Goal: Task Accomplishment & Management: Use online tool/utility

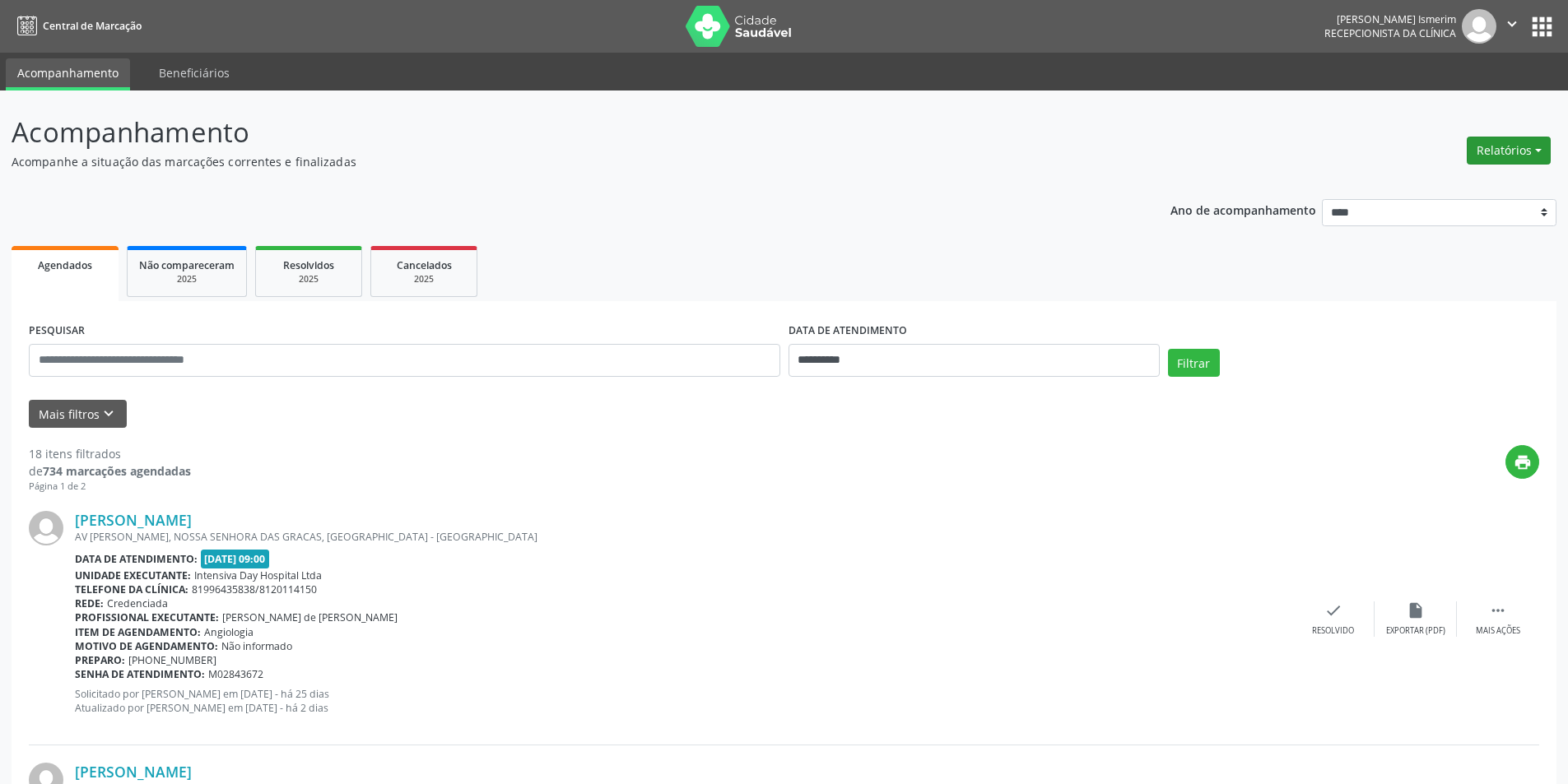
click at [1520, 145] on button "Relatórios" at bounding box center [1508, 150] width 84 height 28
click at [1446, 190] on link "Agendamentos" at bounding box center [1463, 186] width 177 height 23
select select "*"
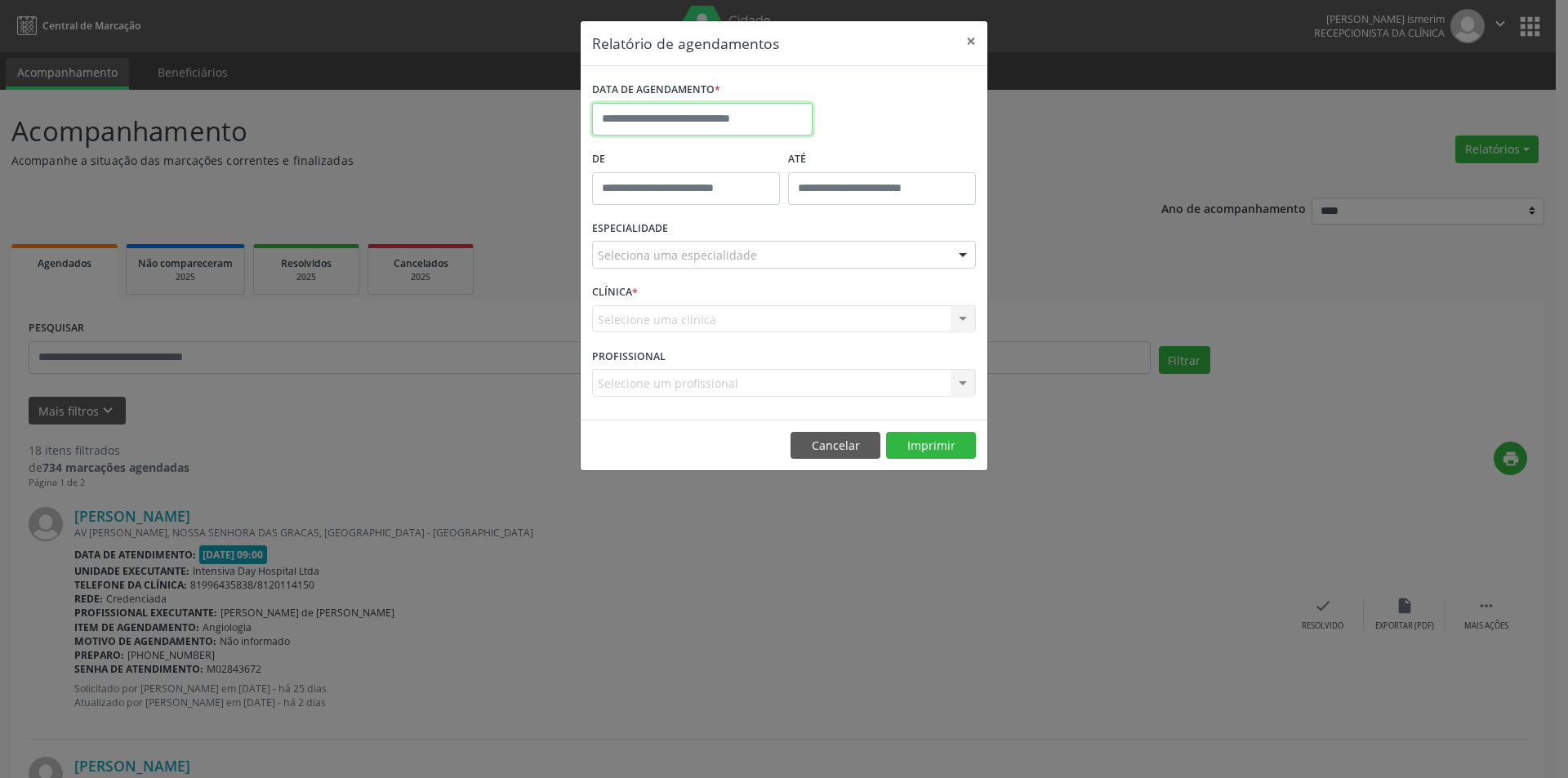
click at [643, 113] on input "text" at bounding box center [702, 119] width 220 height 33
click at [825, 301] on span "23" at bounding box center [825, 302] width 32 height 32
type input "**********"
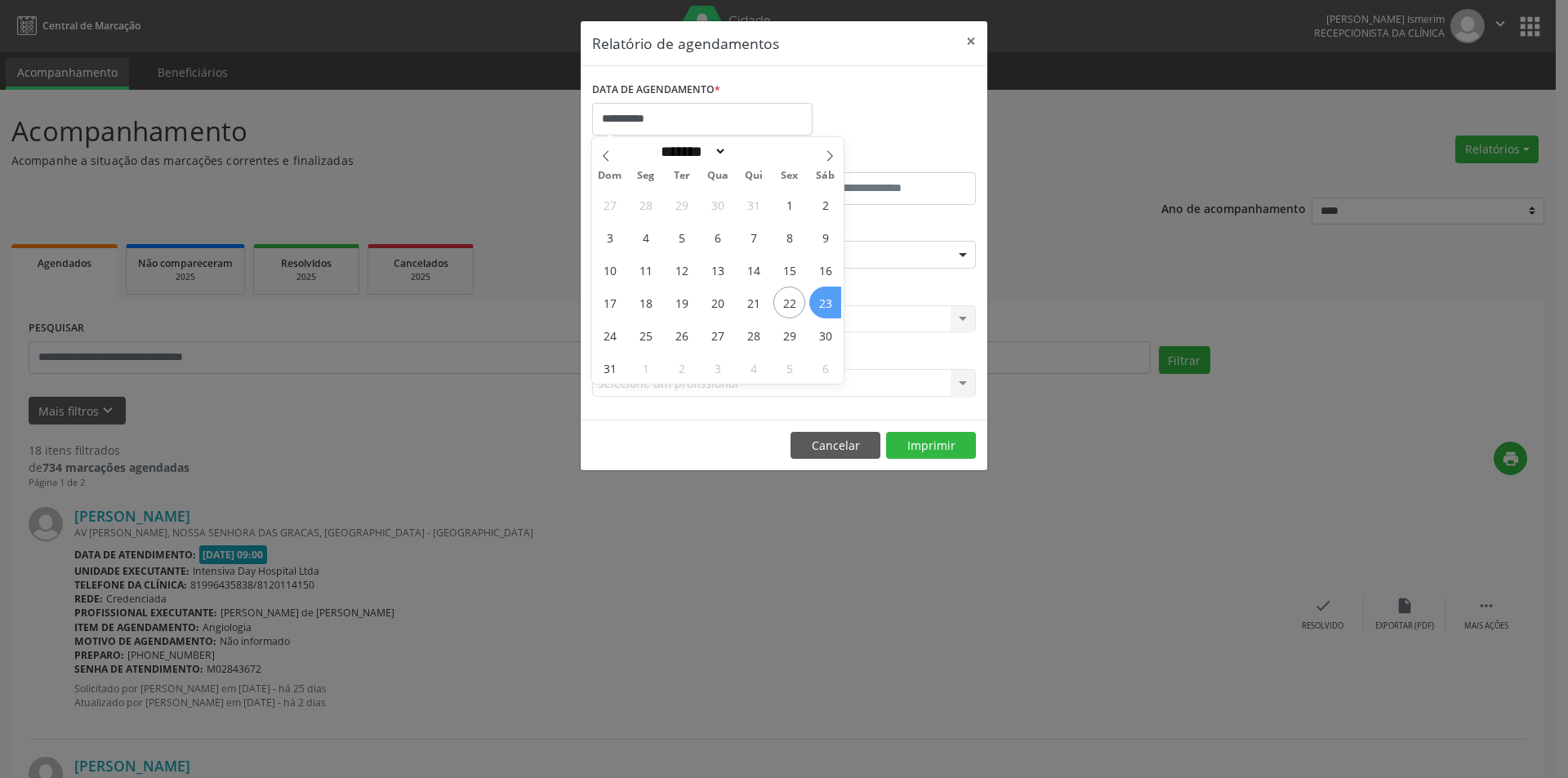
click at [825, 301] on span "23" at bounding box center [825, 302] width 32 height 32
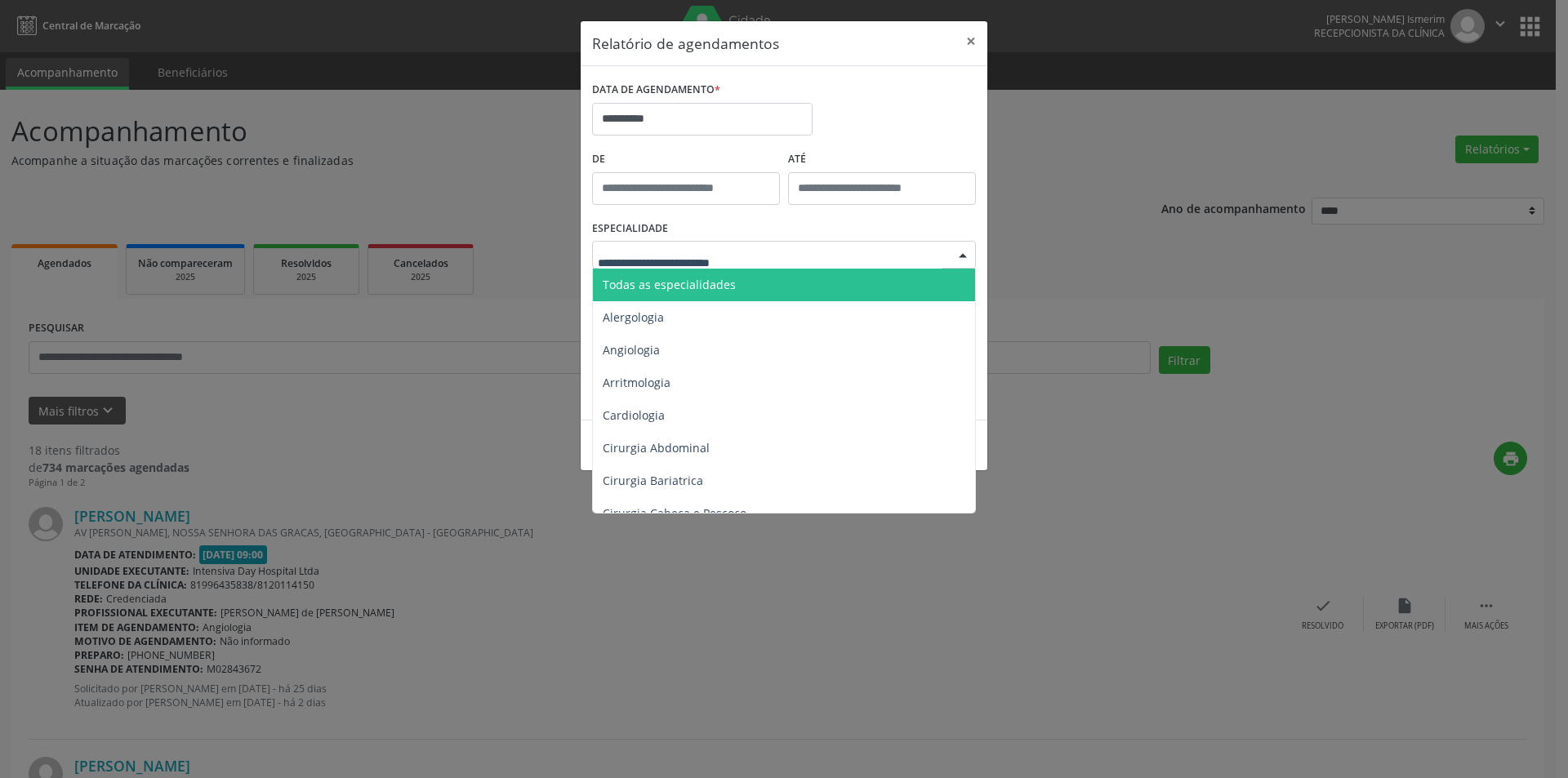
click at [949, 259] on div at bounding box center [784, 255] width 383 height 28
click at [871, 278] on span "Todas as especialidades" at bounding box center [784, 285] width 384 height 33
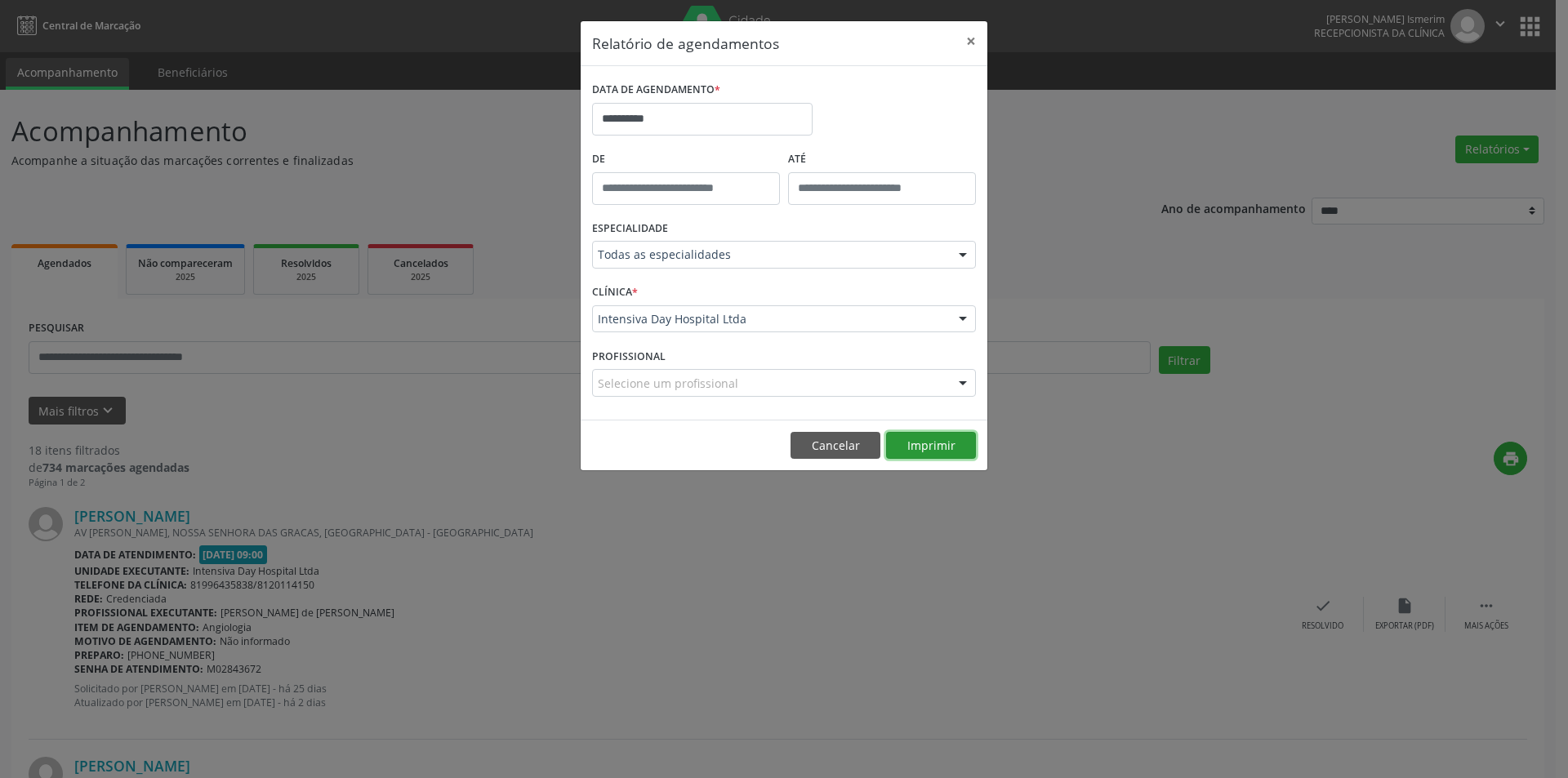
click at [932, 438] on button "Imprimir" at bounding box center [930, 446] width 90 height 28
click at [972, 39] on button "×" at bounding box center [970, 41] width 33 height 40
